Goal: Task Accomplishment & Management: Complete application form

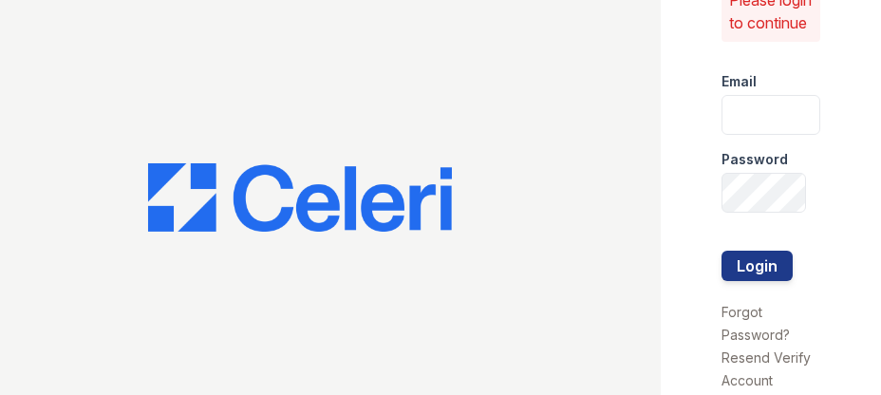
click at [380, 104] on div at bounding box center [330, 197] width 661 height 395
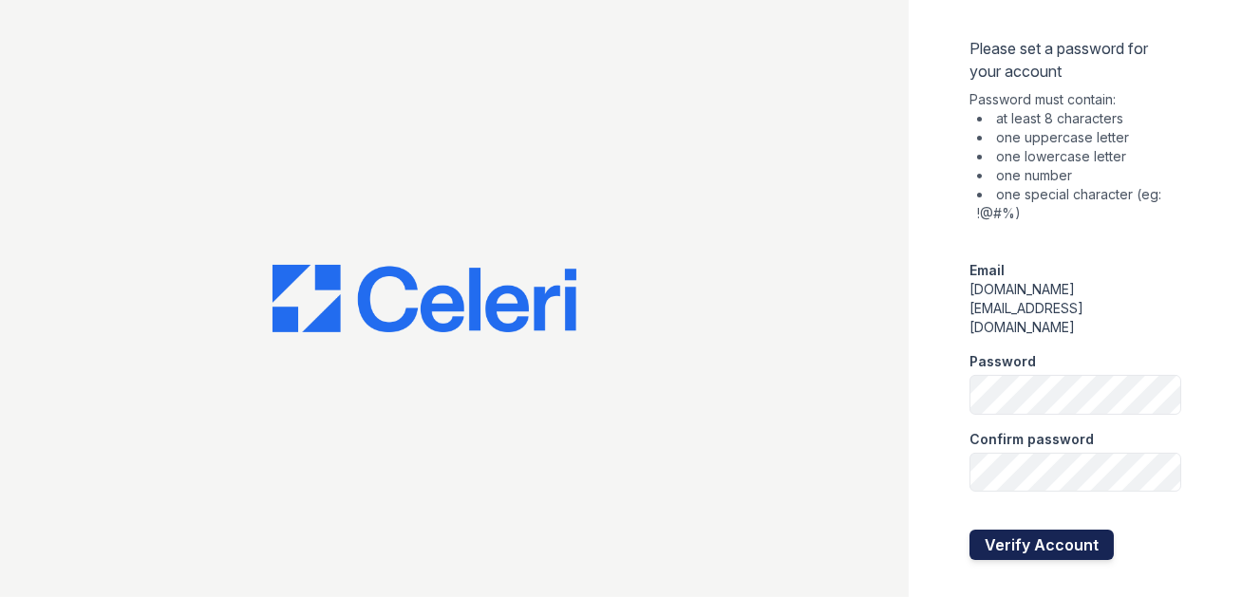
click at [1025, 530] on button "Verify Account" at bounding box center [1042, 545] width 144 height 30
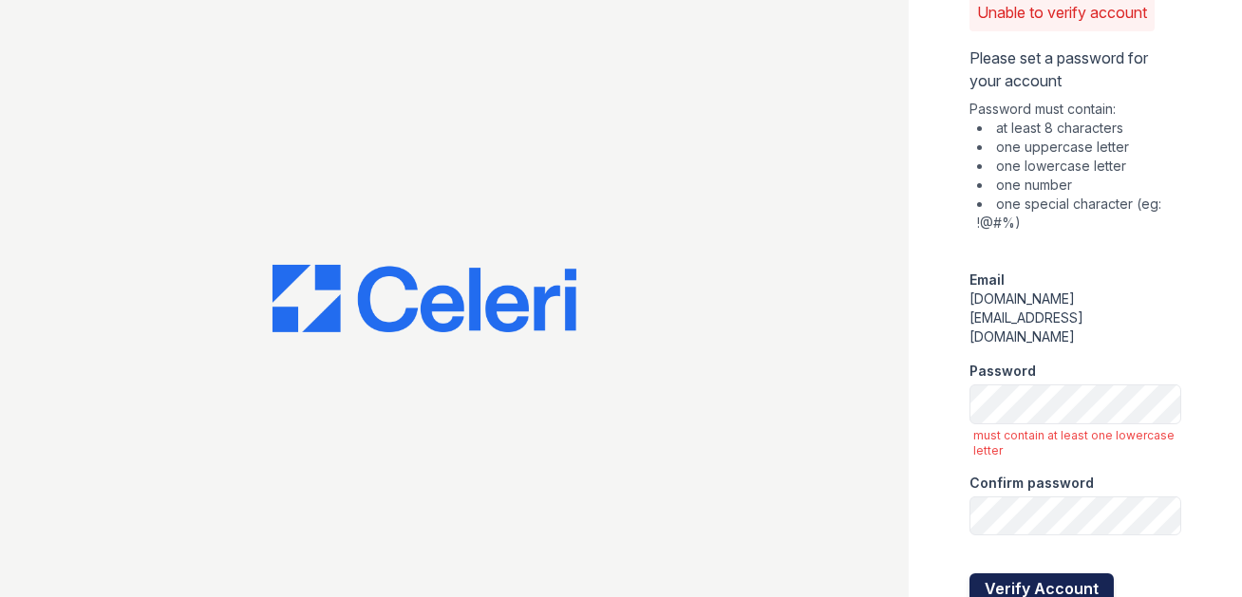
click at [1033, 574] on button "Verify Account" at bounding box center [1042, 589] width 144 height 30
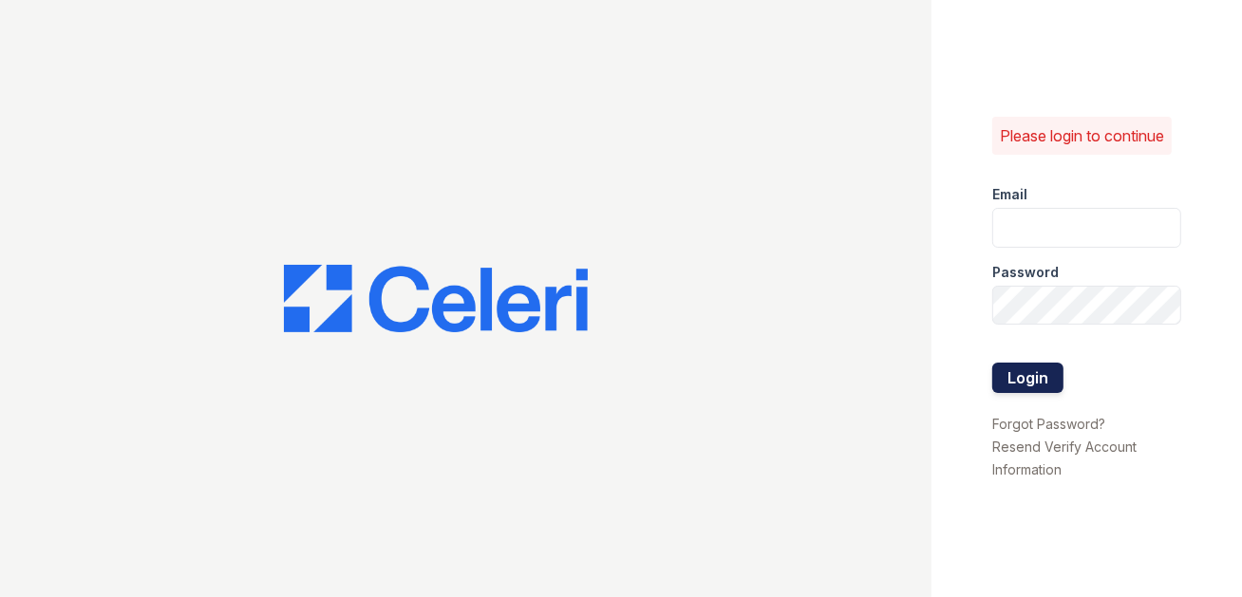
type input "[DOMAIN_NAME][EMAIL_ADDRESS][DOMAIN_NAME]"
click at [1012, 382] on button "Login" at bounding box center [1027, 378] width 71 height 30
